Goal: Task Accomplishment & Management: Understand process/instructions

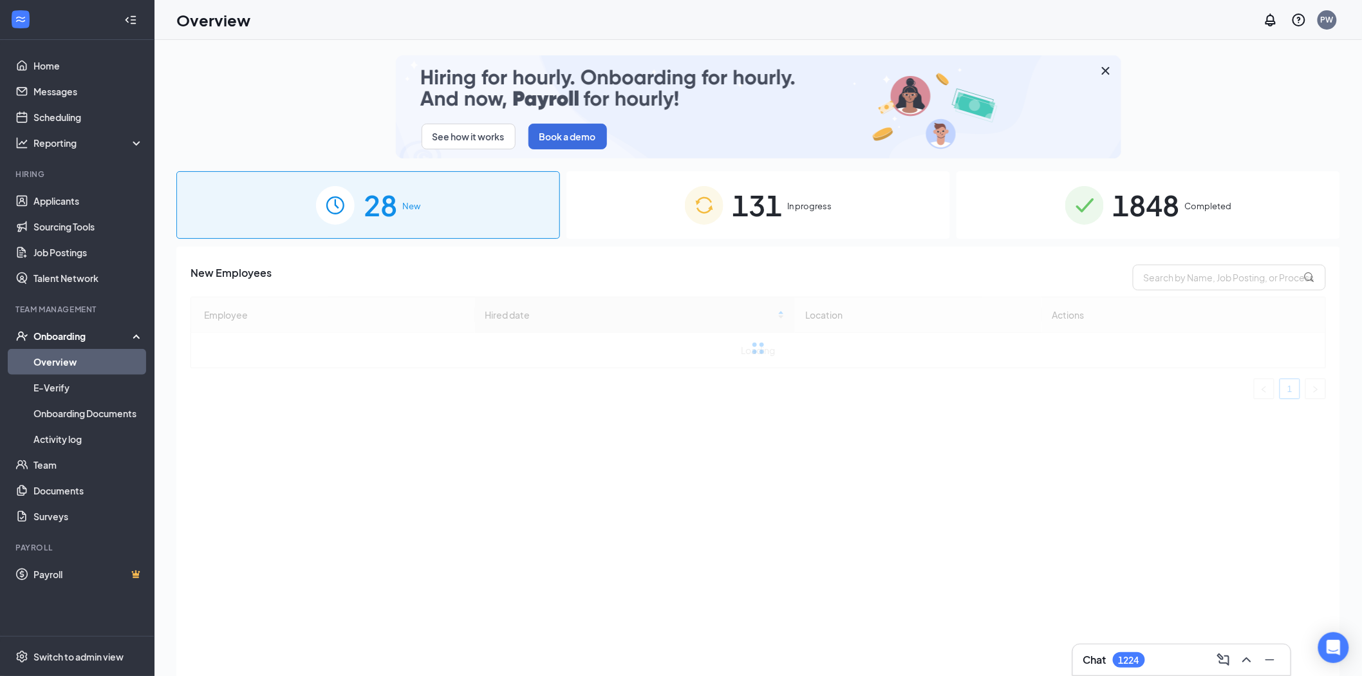
click at [761, 202] on span "131" at bounding box center [758, 205] width 50 height 44
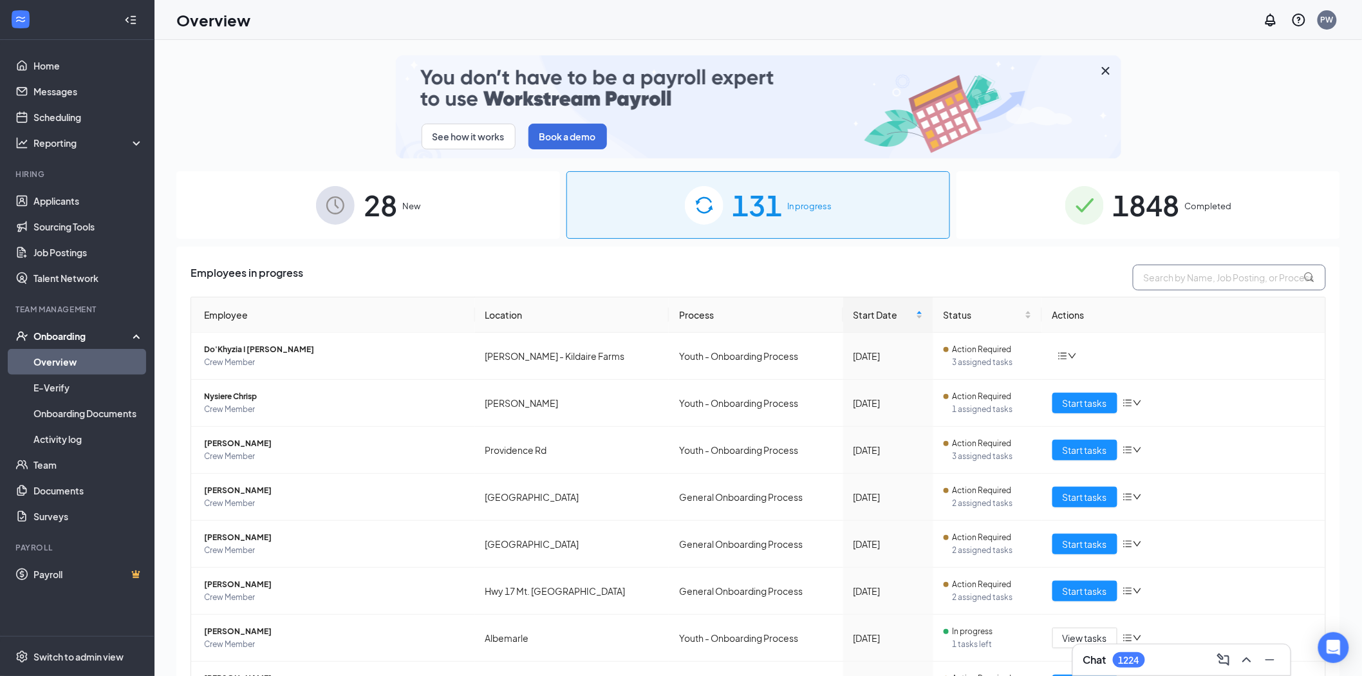
click at [1180, 284] on input "text" at bounding box center [1229, 278] width 193 height 26
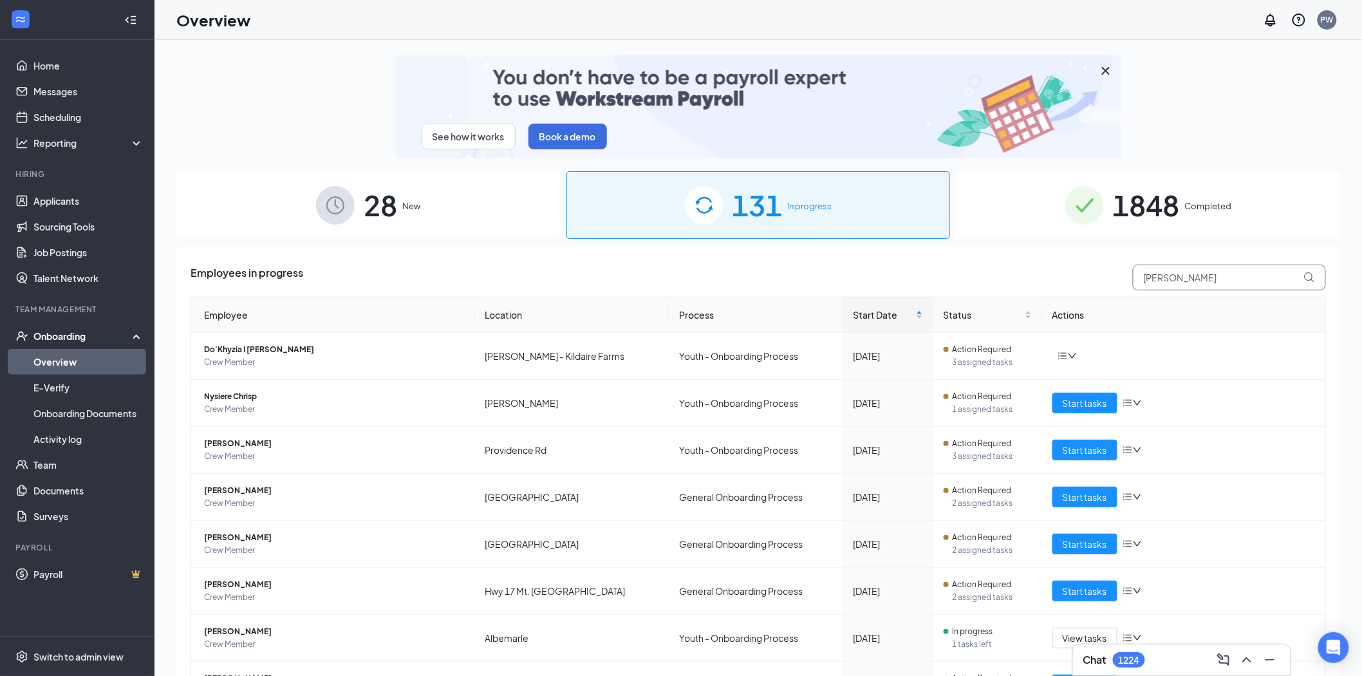
type input "[PERSON_NAME]"
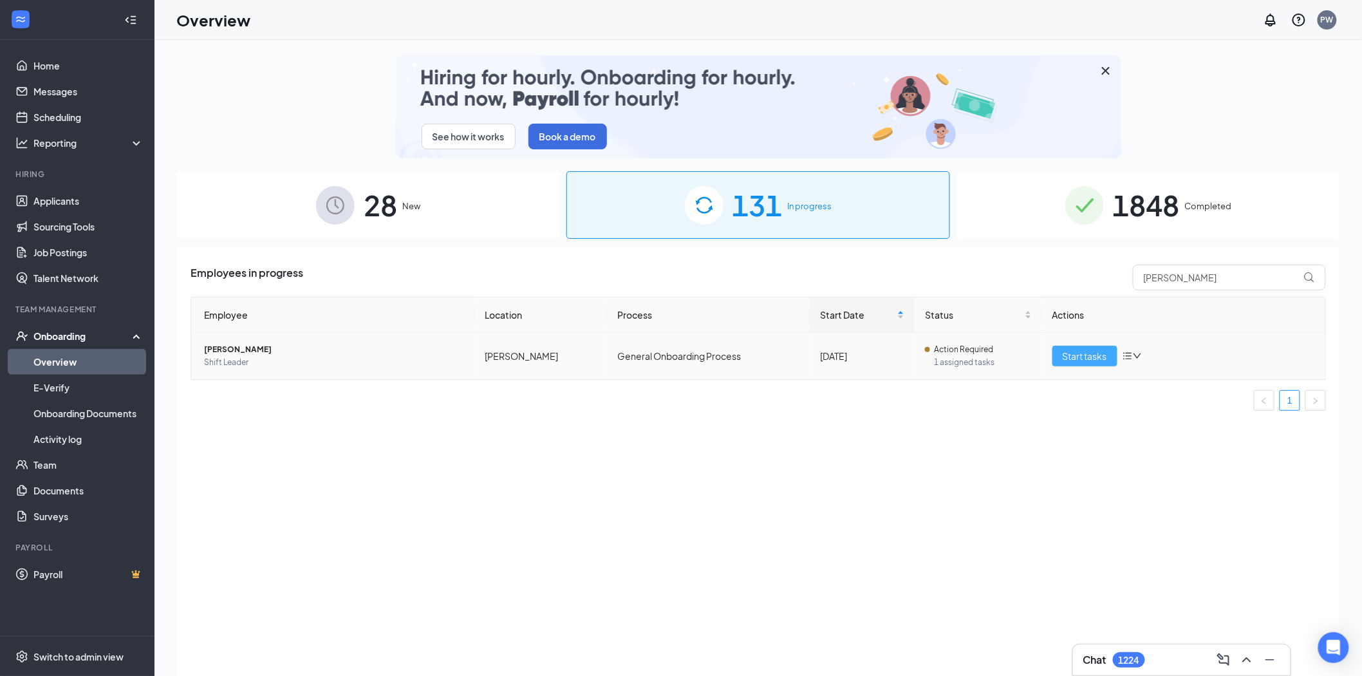
click at [1106, 359] on span "Start tasks" at bounding box center [1085, 356] width 44 height 14
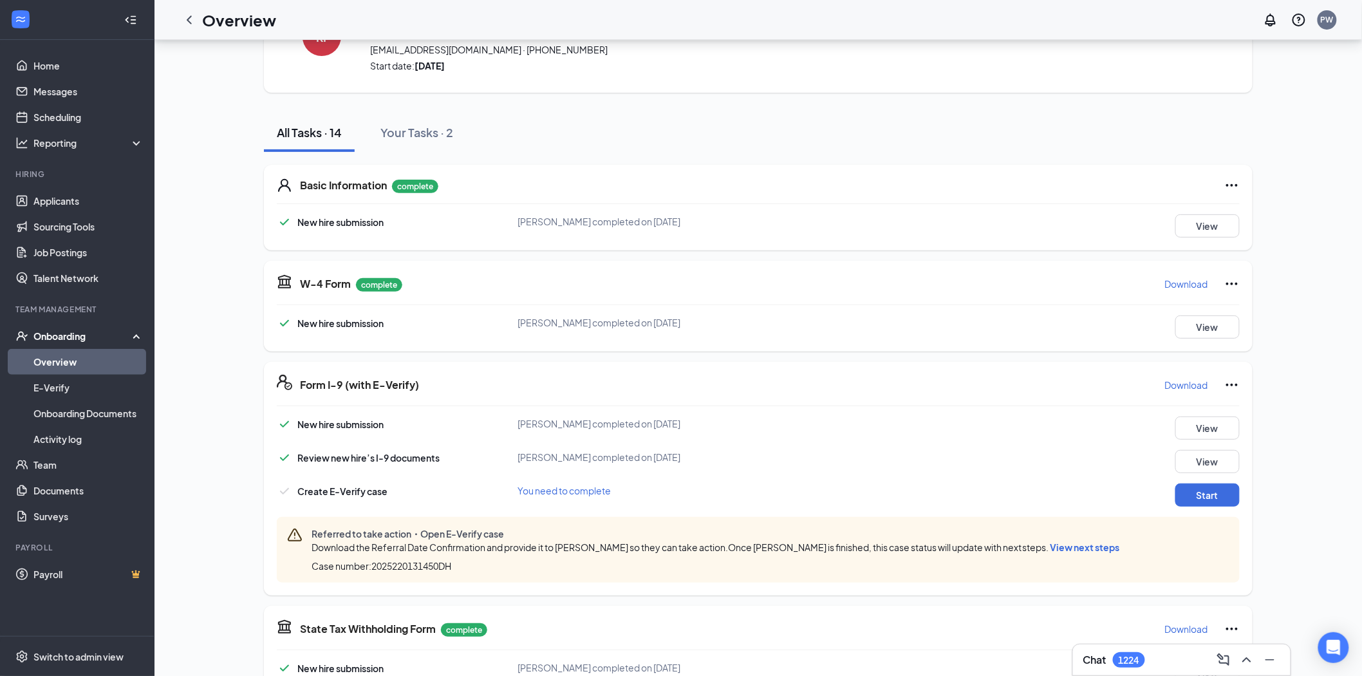
scroll to position [143, 0]
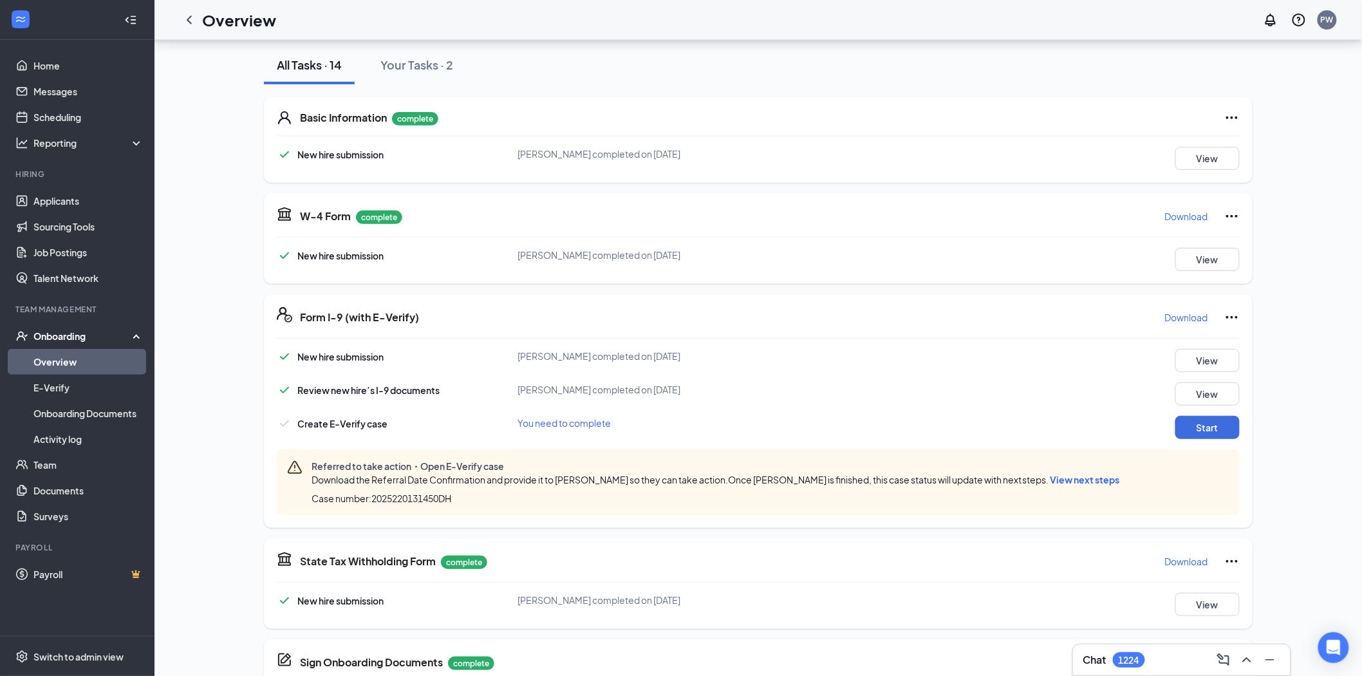
click at [1069, 482] on span "View next steps" at bounding box center [1086, 480] width 70 height 12
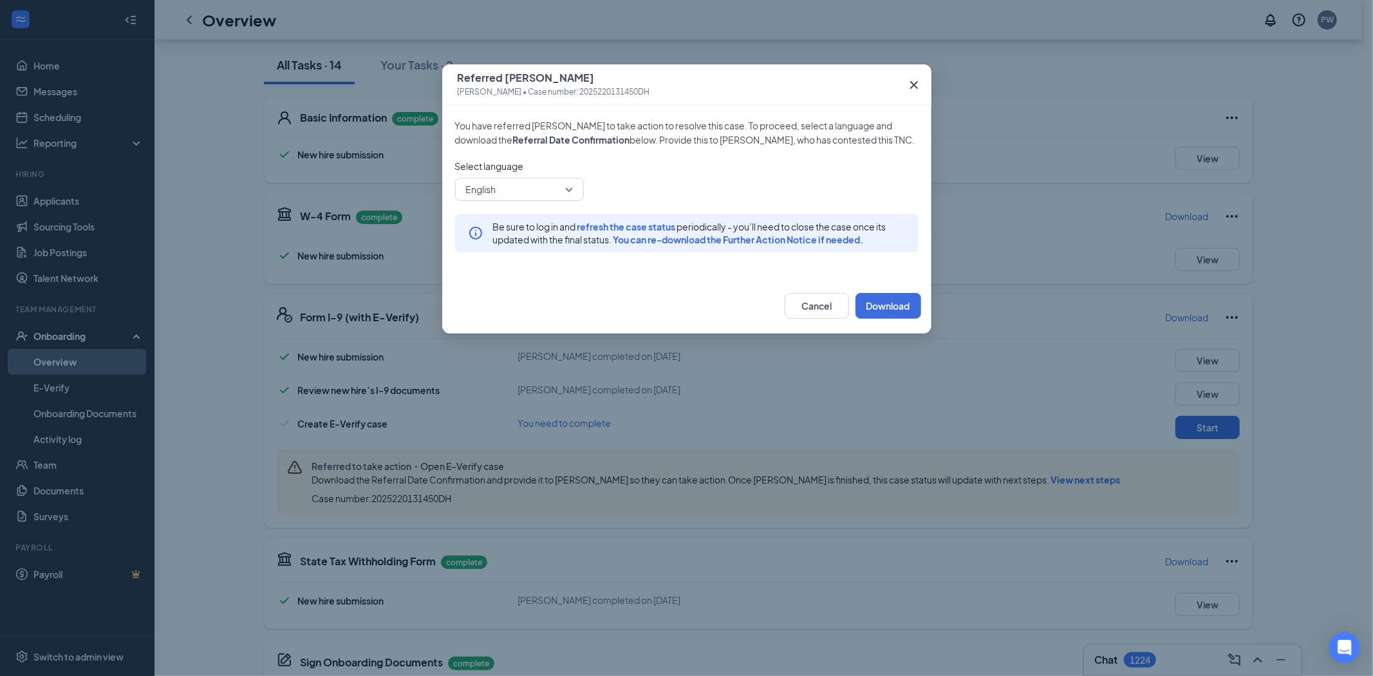
drag, startPoint x: 907, startPoint y: 81, endPoint x: 906, endPoint y: 194, distance: 113.3
click at [907, 81] on icon "Cross" at bounding box center [914, 84] width 15 height 15
